Goal: Transaction & Acquisition: Purchase product/service

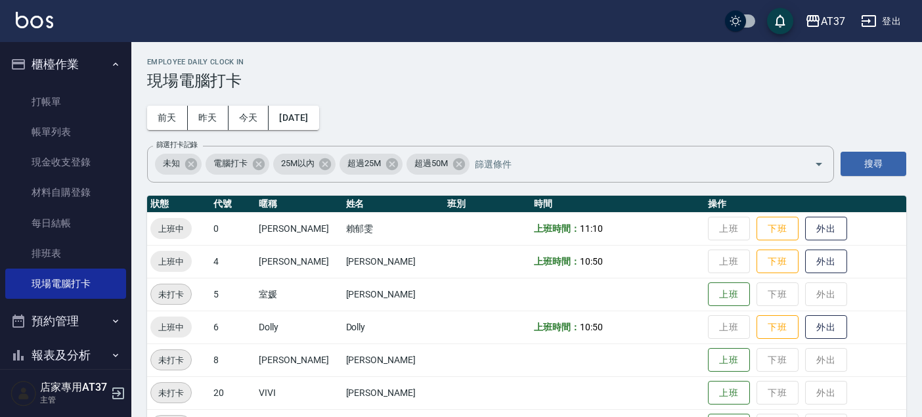
scroll to position [146, 0]
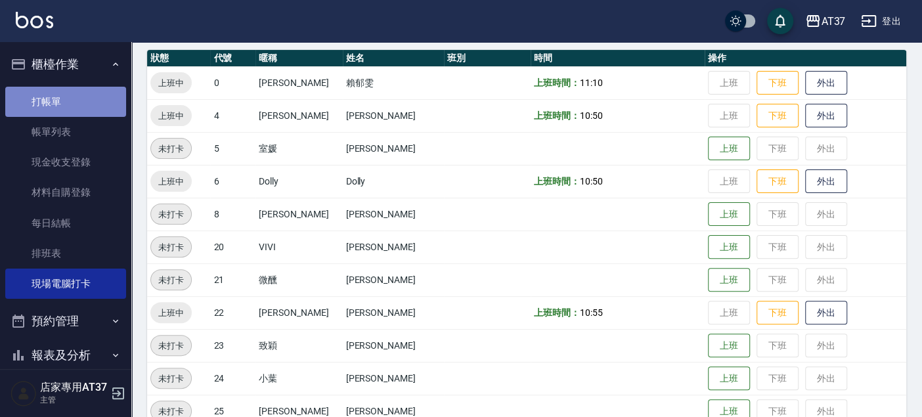
click at [69, 99] on link "打帳單" at bounding box center [65, 102] width 121 height 30
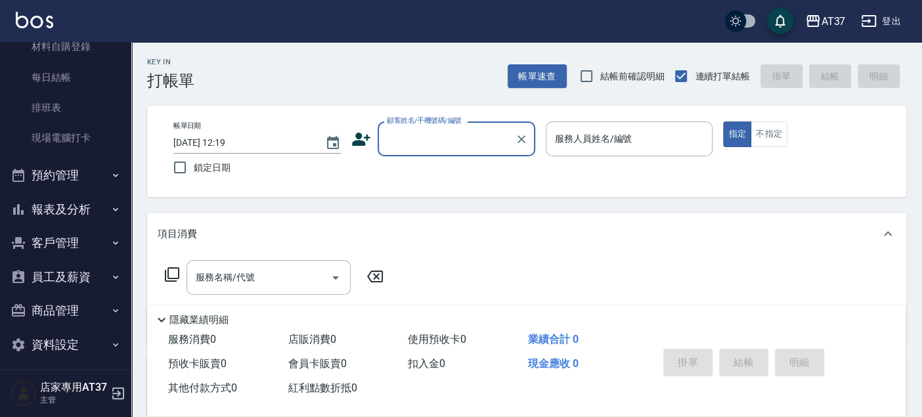
scroll to position [152, 0]
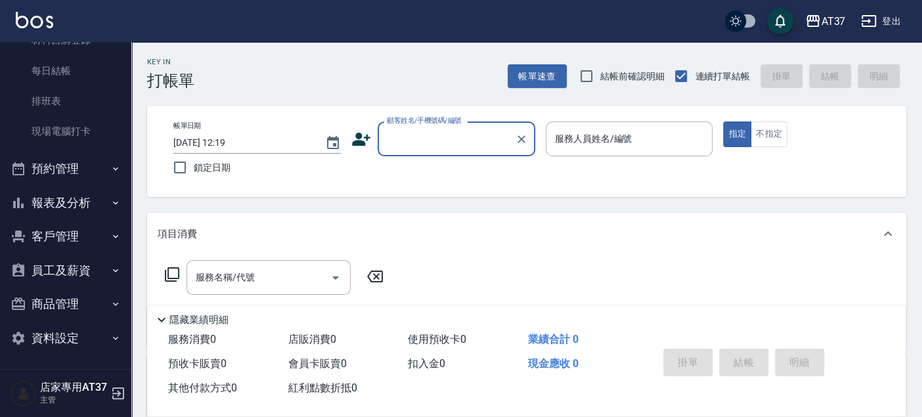
click at [78, 197] on button "報表及分析" at bounding box center [65, 203] width 121 height 34
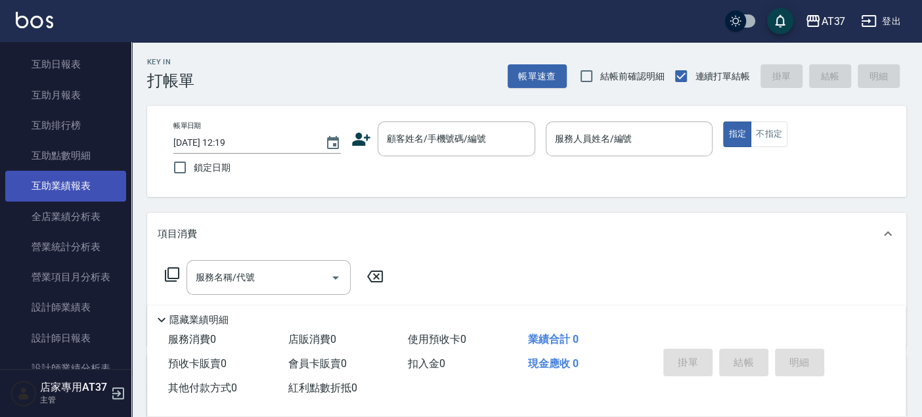
scroll to position [590, 0]
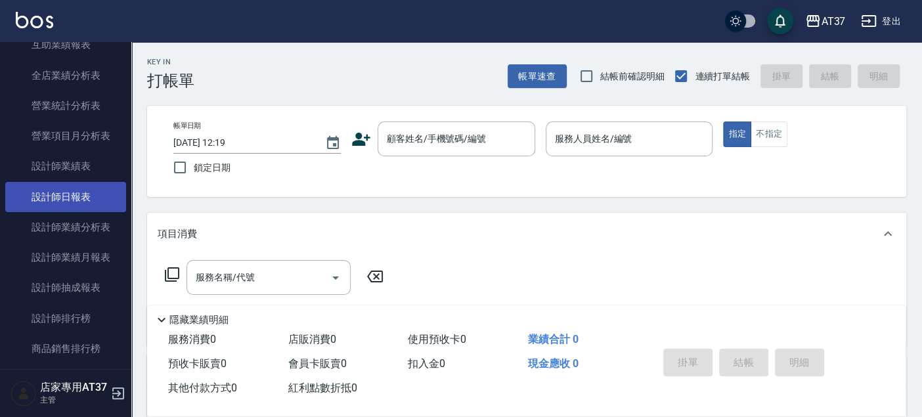
click at [93, 184] on link "設計師日報表" at bounding box center [65, 197] width 121 height 30
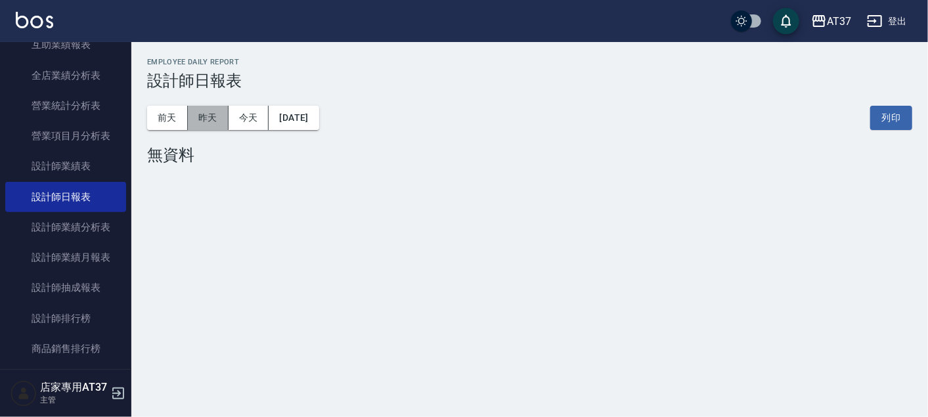
click at [218, 125] on button "昨天" at bounding box center [208, 118] width 41 height 24
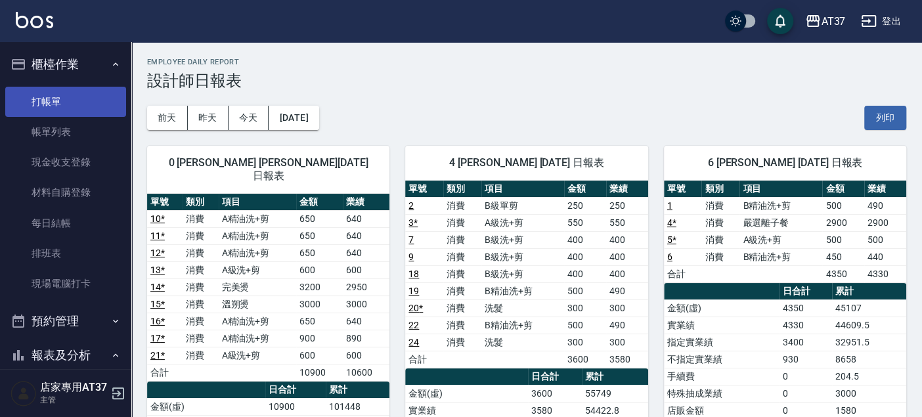
click at [22, 106] on link "打帳單" at bounding box center [65, 102] width 121 height 30
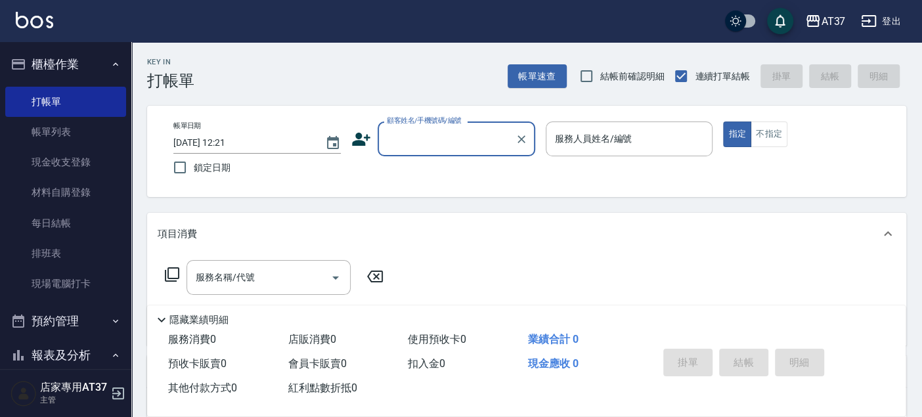
click at [414, 126] on div "顧客姓名/手機號碼/編號" at bounding box center [456, 138] width 158 height 35
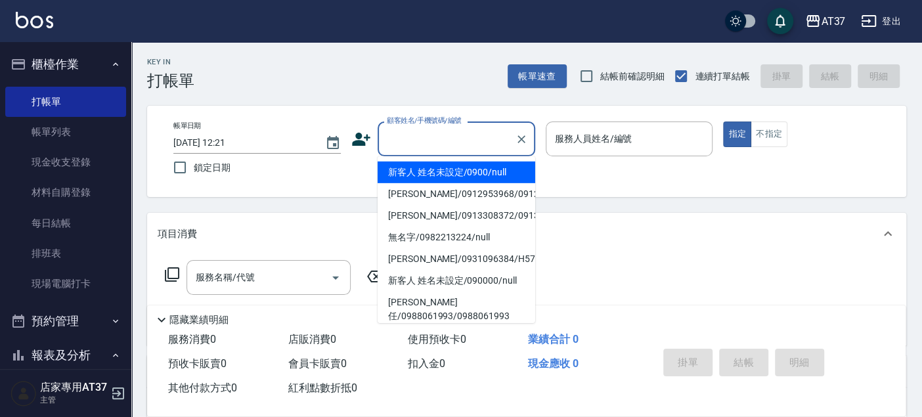
click at [450, 176] on li "新客人 姓名未設定/0900/null" at bounding box center [456, 172] width 158 height 22
type input "新客人 姓名未設定/0900/null"
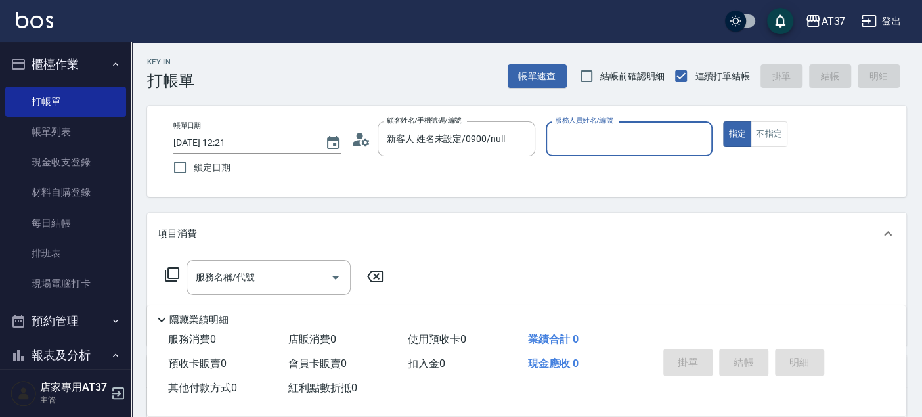
click at [599, 125] on div "服務人員姓名/編號 服務人員姓名/編號" at bounding box center [629, 138] width 167 height 35
click at [634, 141] on input "服務人員姓名/編號" at bounding box center [629, 138] width 156 height 23
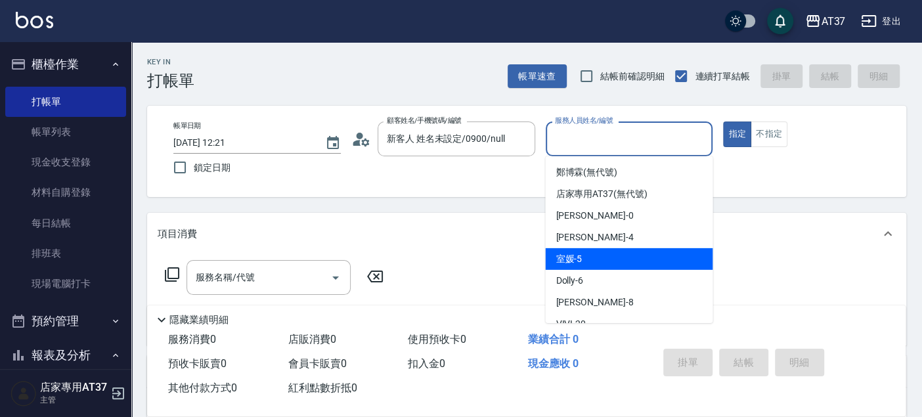
click at [658, 265] on div "室媛 -5" at bounding box center [628, 259] width 167 height 22
type input "室媛-5"
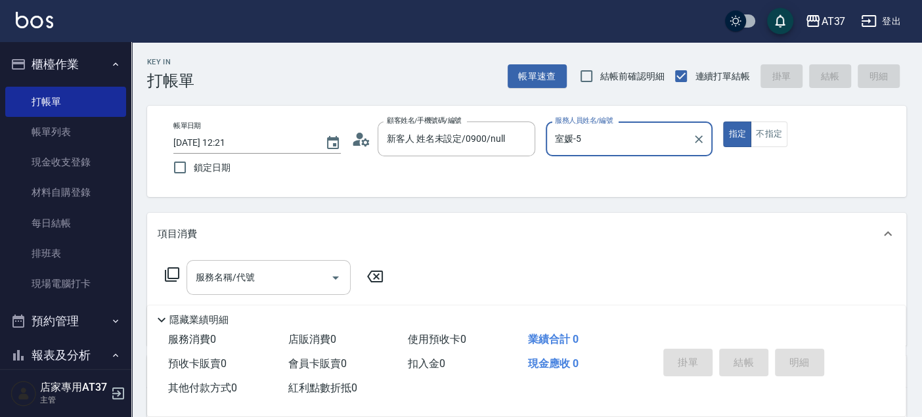
click at [225, 267] on input "服務名稱/代號" at bounding box center [258, 277] width 133 height 23
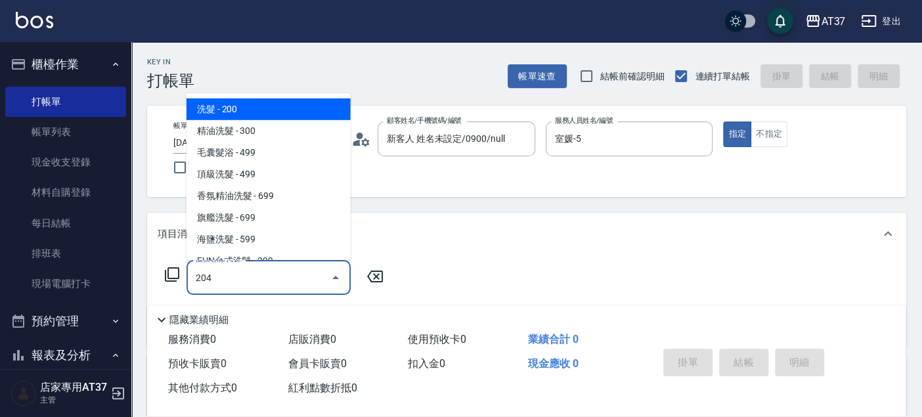
type input "A級洗+剪(204)"
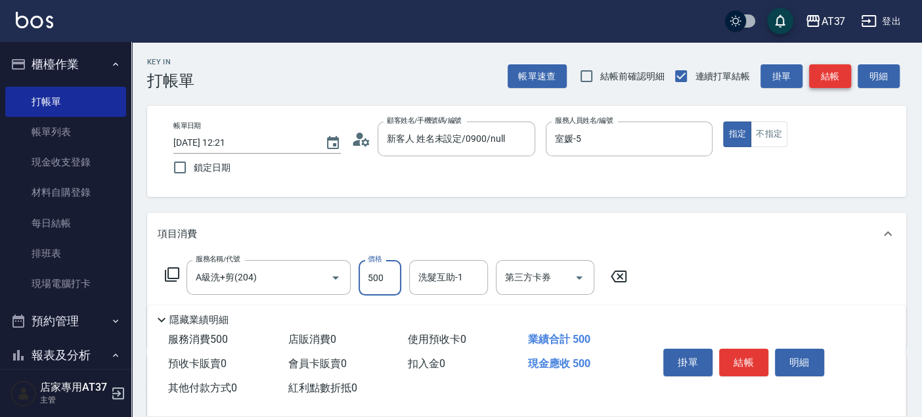
click at [838, 77] on button "結帳" at bounding box center [830, 76] width 42 height 24
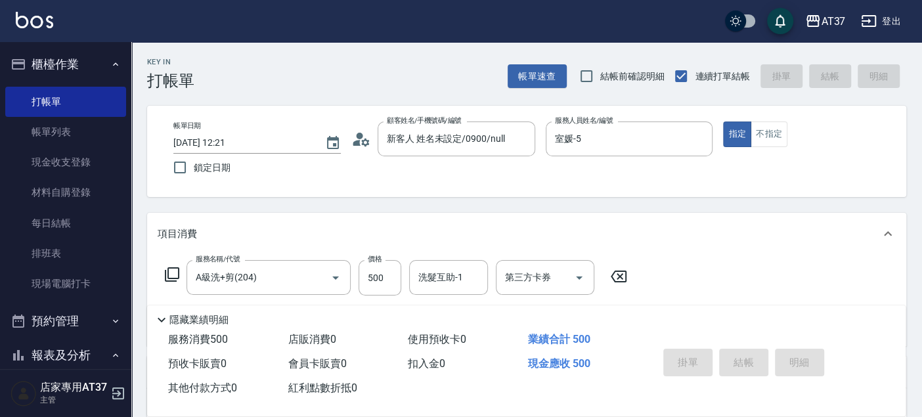
type input "2025/10/14 12:32"
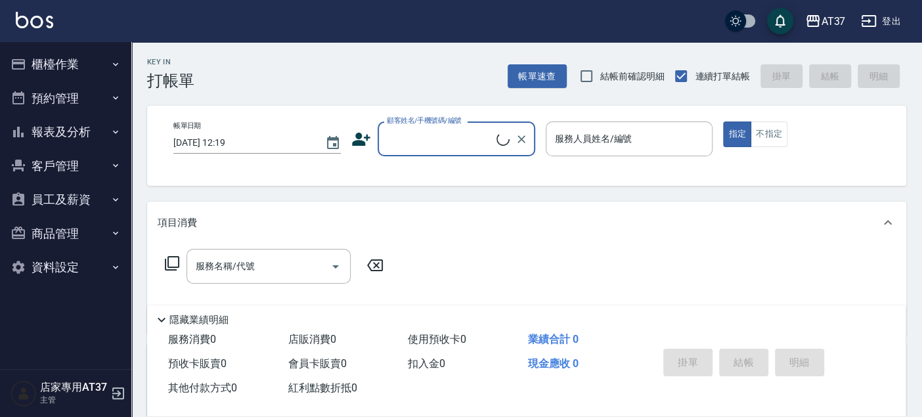
click at [47, 72] on button "櫃檯作業" at bounding box center [65, 64] width 121 height 34
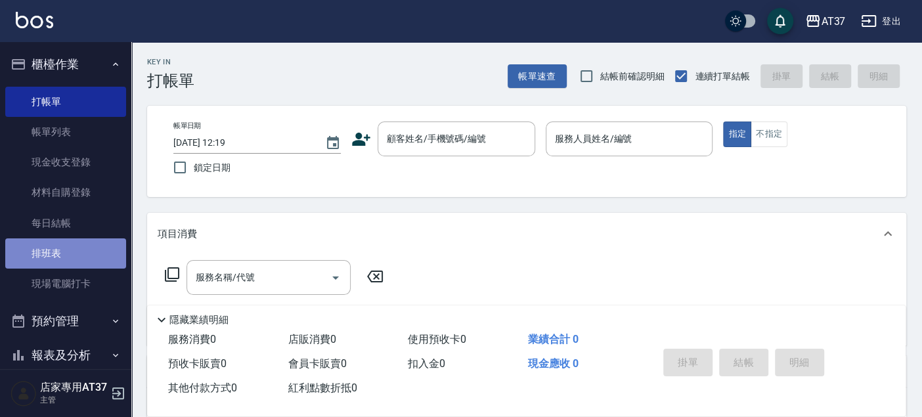
click at [86, 259] on link "排班表" at bounding box center [65, 253] width 121 height 30
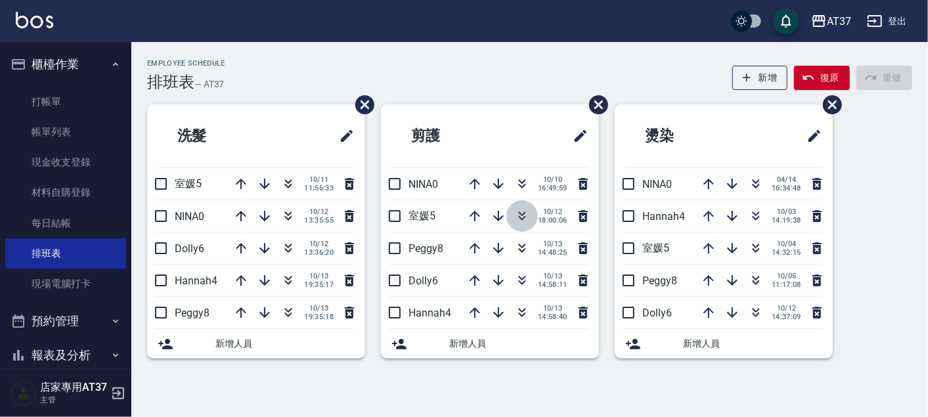
click at [521, 213] on icon "button" at bounding box center [522, 216] width 16 height 16
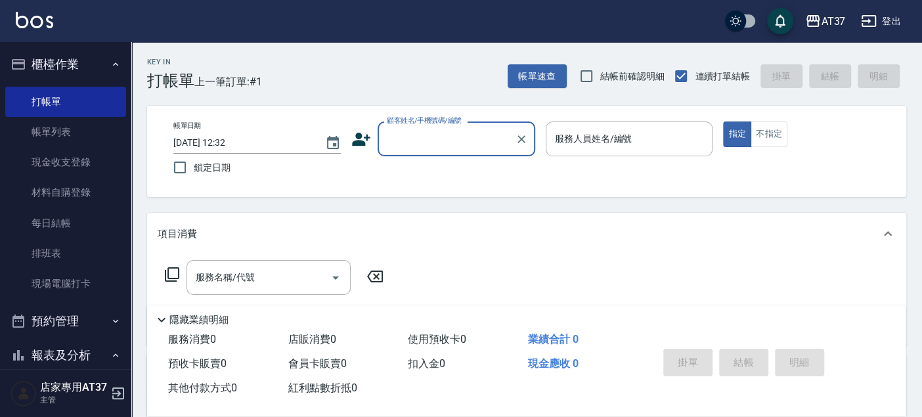
drag, startPoint x: 395, startPoint y: 140, endPoint x: 413, endPoint y: 150, distance: 20.6
click at [395, 140] on input "顧客姓名/手機號碼/編號" at bounding box center [446, 138] width 126 height 23
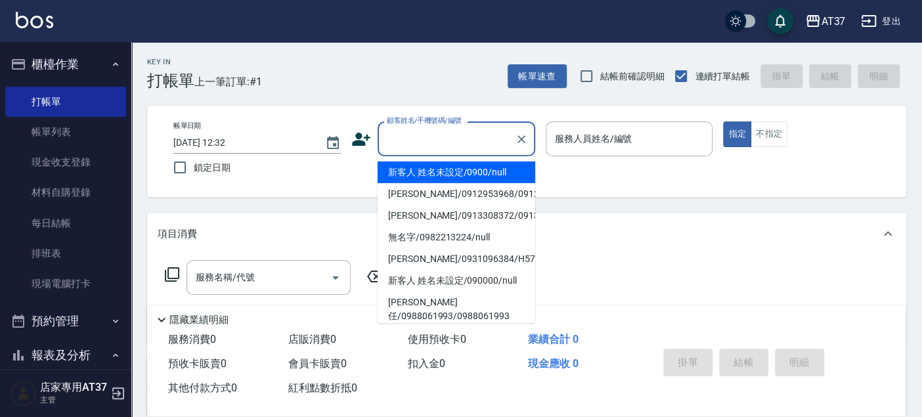
click at [489, 180] on li "新客人 姓名未設定/0900/null" at bounding box center [456, 172] width 158 height 22
type input "新客人 姓名未設定/0900/null"
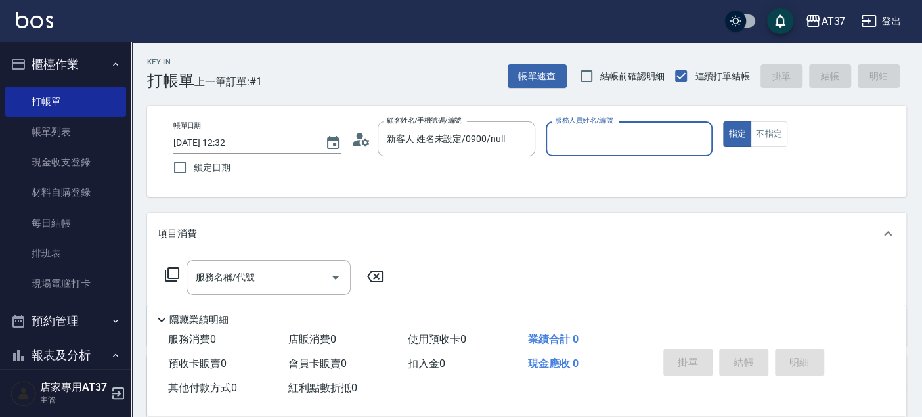
drag, startPoint x: 605, startPoint y: 137, endPoint x: 614, endPoint y: 151, distance: 17.1
click at [605, 136] on input "服務人員姓名/編號" at bounding box center [629, 138] width 156 height 23
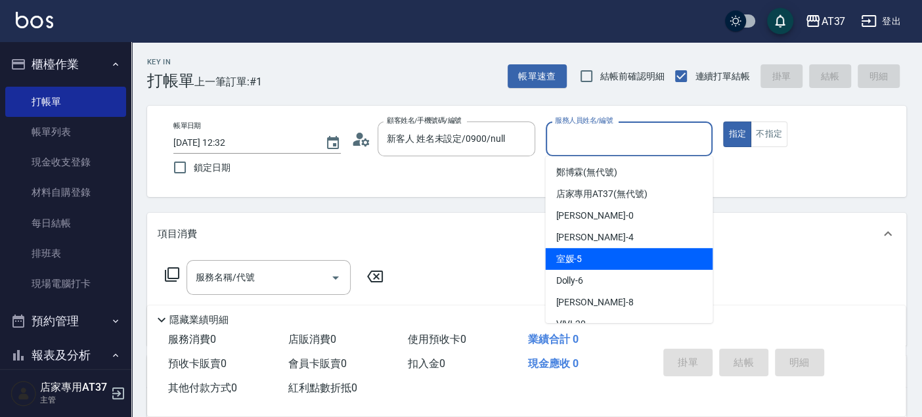
click at [655, 256] on div "室媛 -5" at bounding box center [628, 259] width 167 height 22
type input "室媛-5"
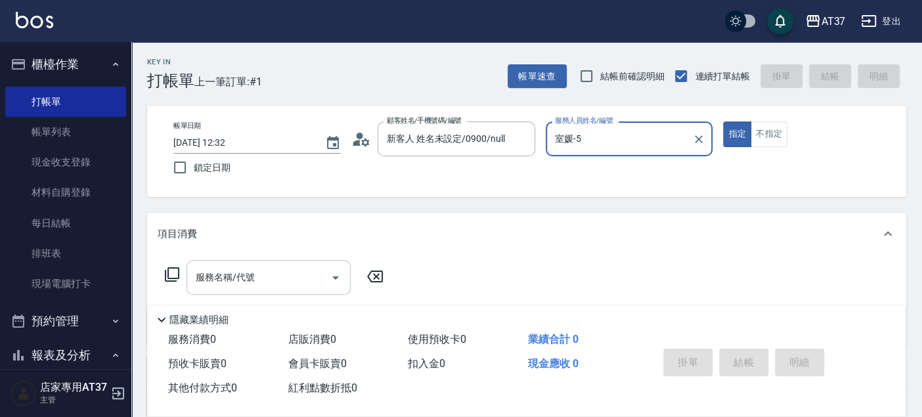
drag, startPoint x: 287, startPoint y: 279, endPoint x: 300, endPoint y: 273, distance: 14.4
click at [290, 277] on input "服務名稱/代號" at bounding box center [258, 277] width 133 height 23
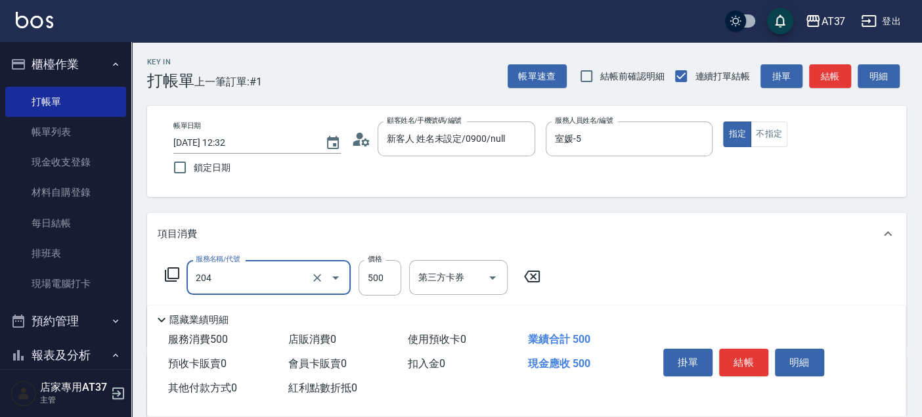
type input "A級洗+剪(204)"
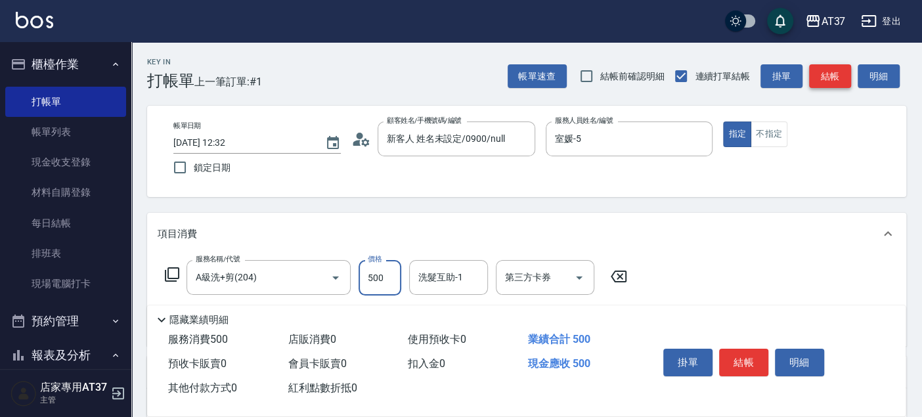
click at [832, 72] on button "結帳" at bounding box center [830, 76] width 42 height 24
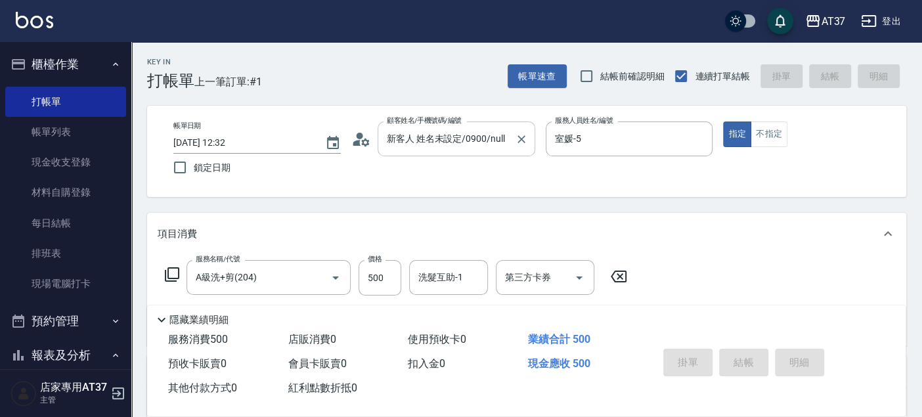
type input "2025/10/14 13:19"
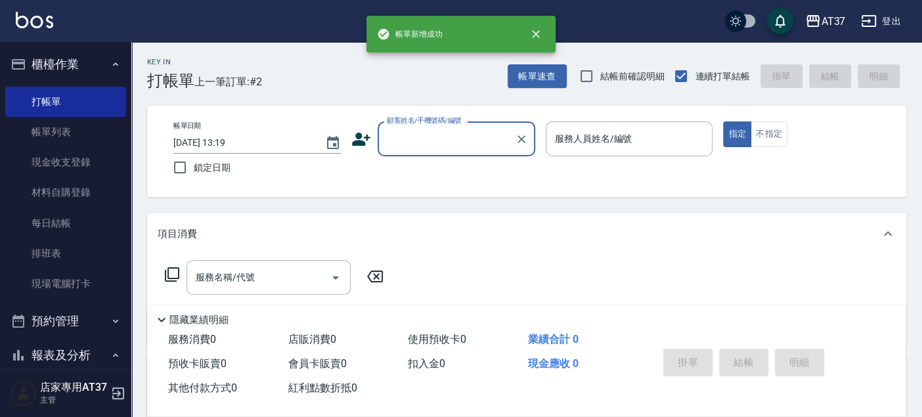
click at [491, 141] on input "顧客姓名/手機號碼/編號" at bounding box center [446, 138] width 126 height 23
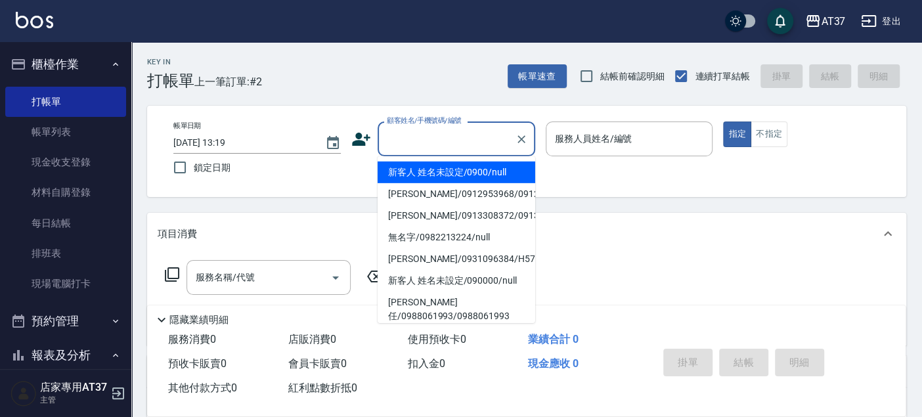
click at [497, 179] on li "新客人 姓名未設定/0900/null" at bounding box center [456, 172] width 158 height 22
type input "新客人 姓名未設定/0900/null"
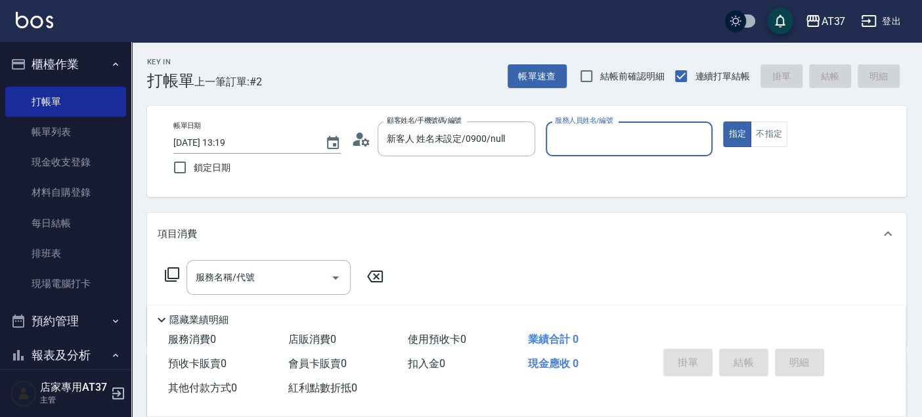
drag, startPoint x: 581, startPoint y: 145, endPoint x: 592, endPoint y: 151, distance: 12.6
click at [582, 145] on input "服務人員姓名/編號" at bounding box center [629, 138] width 156 height 23
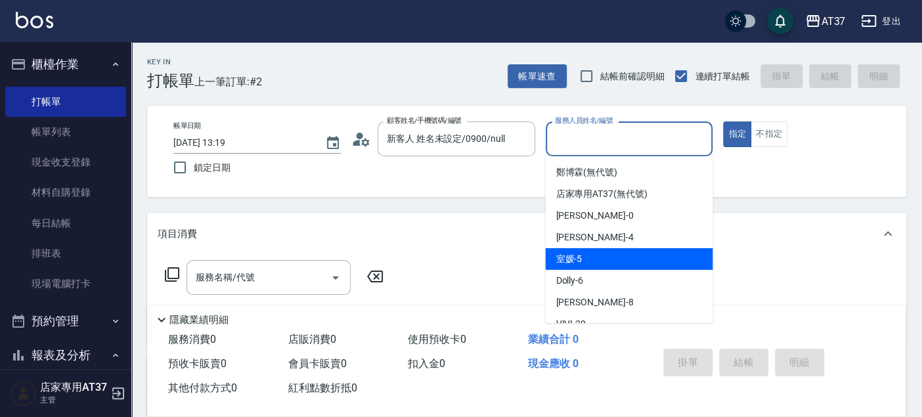
click at [606, 253] on div "室媛 -5" at bounding box center [628, 259] width 167 height 22
type input "室媛-5"
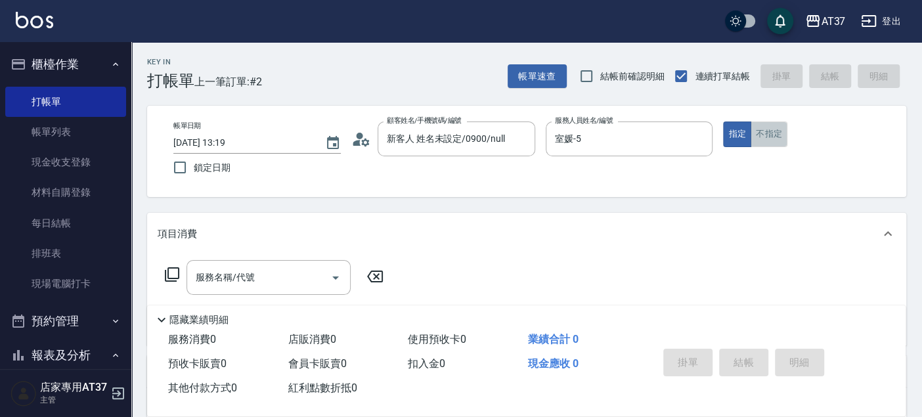
drag, startPoint x: 762, startPoint y: 126, endPoint x: 754, endPoint y: 140, distance: 16.5
click at [762, 127] on button "不指定" at bounding box center [768, 134] width 37 height 26
drag, startPoint x: 279, startPoint y: 272, endPoint x: 284, endPoint y: 267, distance: 7.0
click at [279, 271] on input "服務名稱/代號" at bounding box center [258, 277] width 133 height 23
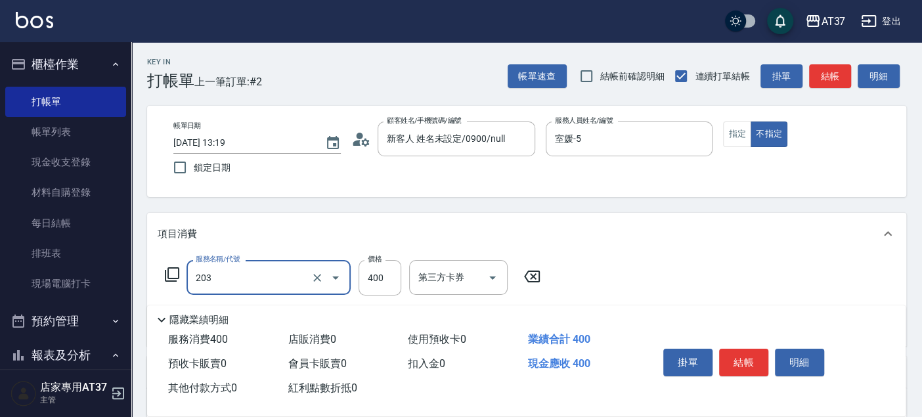
type input "B級洗+剪(203)"
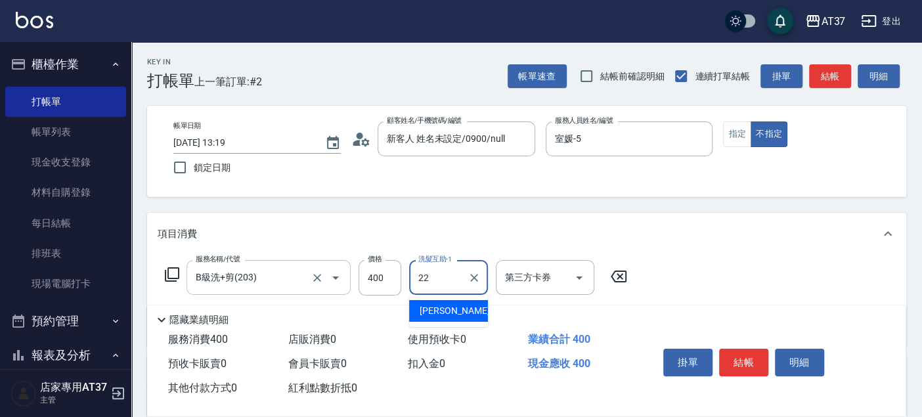
type input "威廉-22"
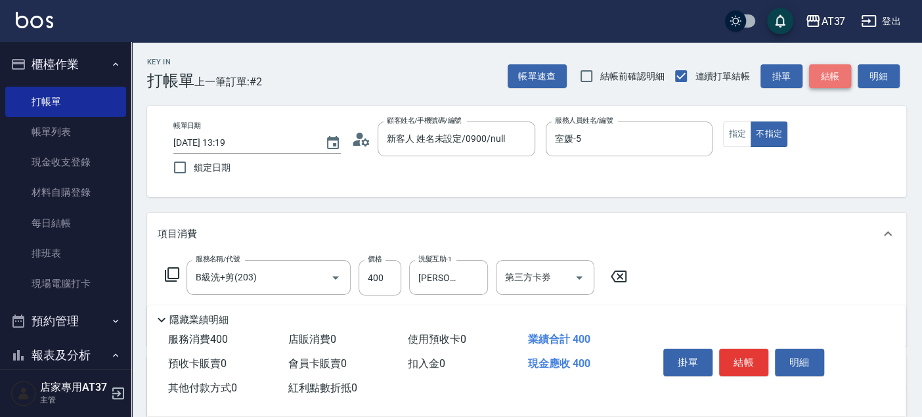
click at [828, 77] on button "結帳" at bounding box center [830, 76] width 42 height 24
